Goal: Task Accomplishment & Management: Manage account settings

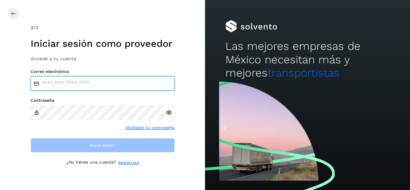
click at [73, 87] on input "email" at bounding box center [103, 83] width 144 height 14
type input "**********"
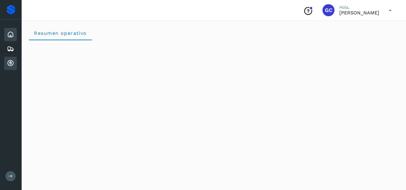
click at [12, 64] on icon at bounding box center [10, 63] width 7 height 7
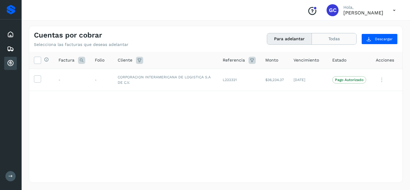
click at [334, 41] on button "Todas" at bounding box center [334, 38] width 44 height 11
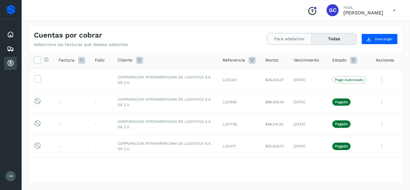
click at [299, 43] on button "Para adelantar" at bounding box center [289, 38] width 45 height 11
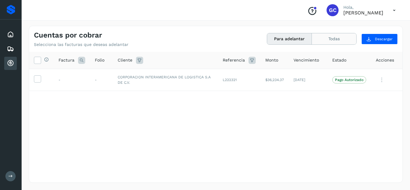
click at [338, 41] on button "Todas" at bounding box center [334, 38] width 44 height 11
